Goal: Task Accomplishment & Management: Complete application form

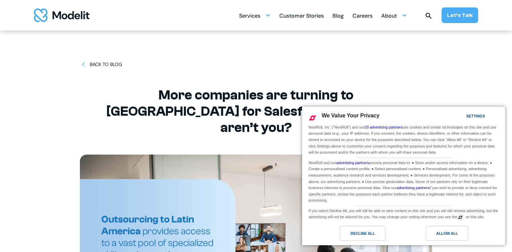
scroll to position [12, 0]
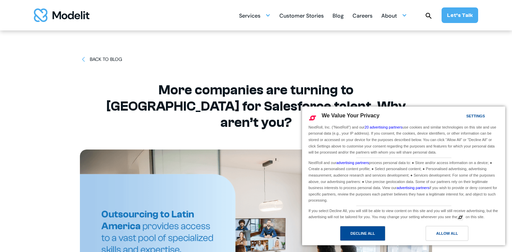
click at [373, 233] on div "Decline All" at bounding box center [363, 233] width 24 height 7
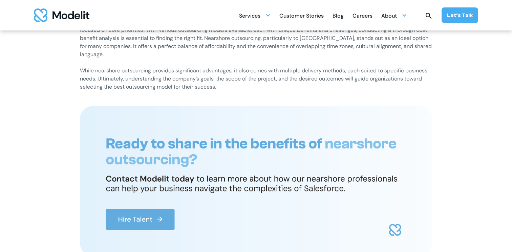
scroll to position [1400, 0]
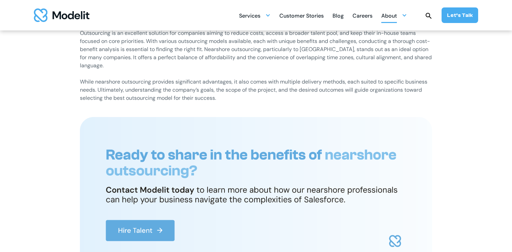
click at [386, 16] on div "About" at bounding box center [389, 16] width 16 height 13
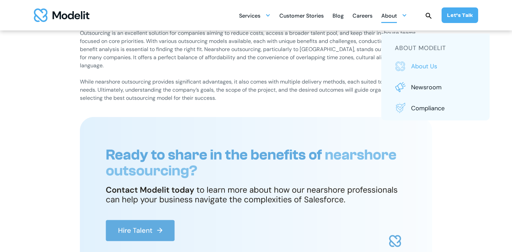
click at [421, 67] on p "About us" at bounding box center [443, 66] width 65 height 9
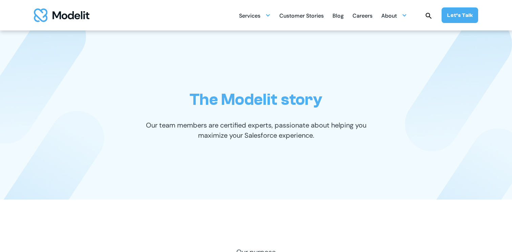
click at [362, 15] on div "Careers" at bounding box center [363, 16] width 20 height 13
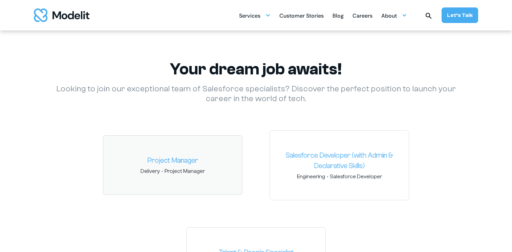
scroll to position [961, 0]
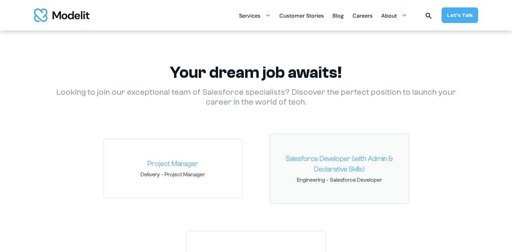
click at [343, 154] on link "Salesforce Developer (with Admin & Declarative Skills)" at bounding box center [339, 164] width 128 height 21
